Goal: Information Seeking & Learning: Learn about a topic

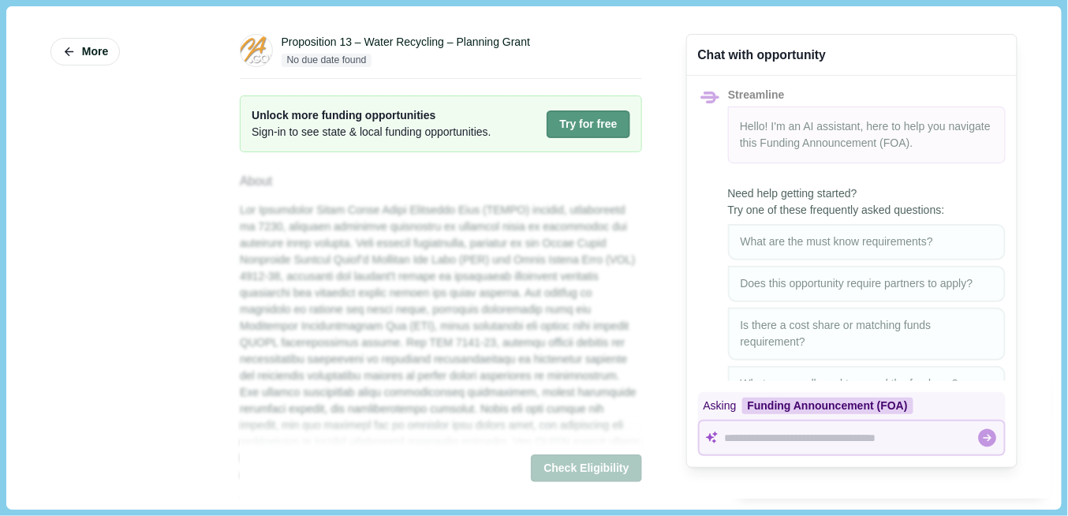
click at [572, 123] on button "Try for free" at bounding box center [587, 124] width 83 height 28
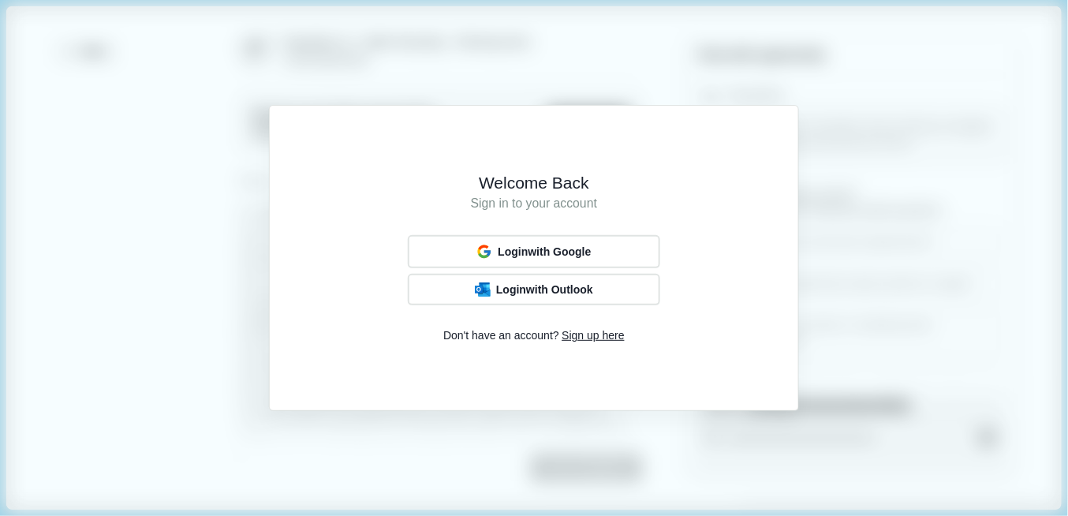
click at [741, 144] on div "Welcome Back Sign in to your account Login with Google Login with Outlook Don't…" at bounding box center [534, 258] width 484 height 260
click at [897, 116] on div "Welcome Back Sign in to your account Login with Google Login with Outlook Don't…" at bounding box center [534, 258] width 1068 height 516
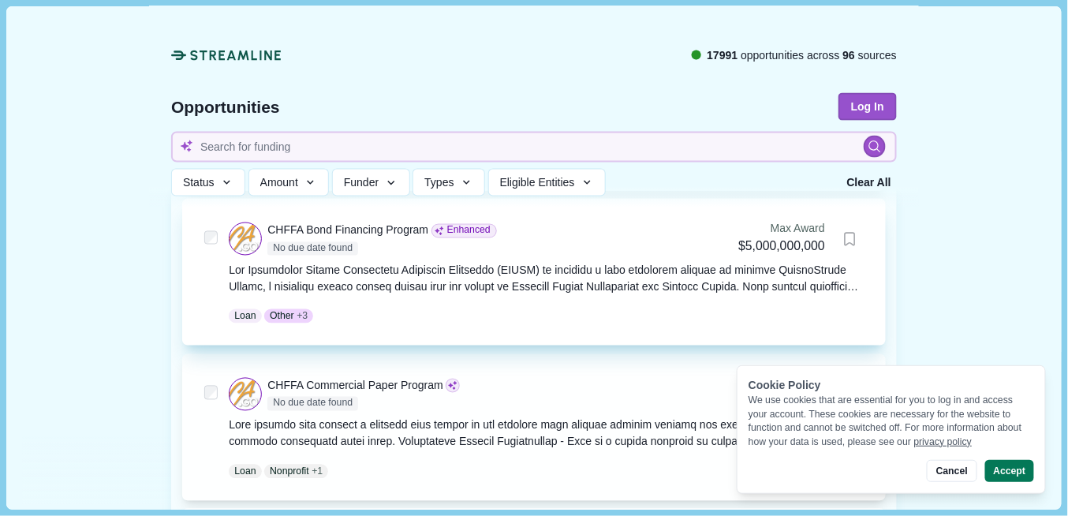
scroll to position [789, 0]
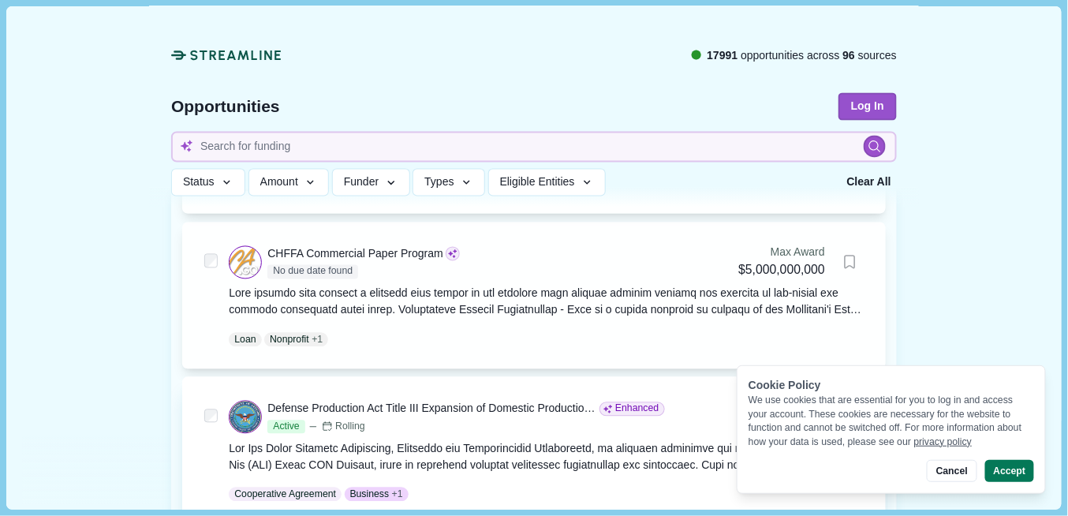
click at [445, 407] on div "Defense Production Act Title III Expansion of Domestic Production Capability an…" at bounding box center [431, 409] width 329 height 17
